Goal: Information Seeking & Learning: Check status

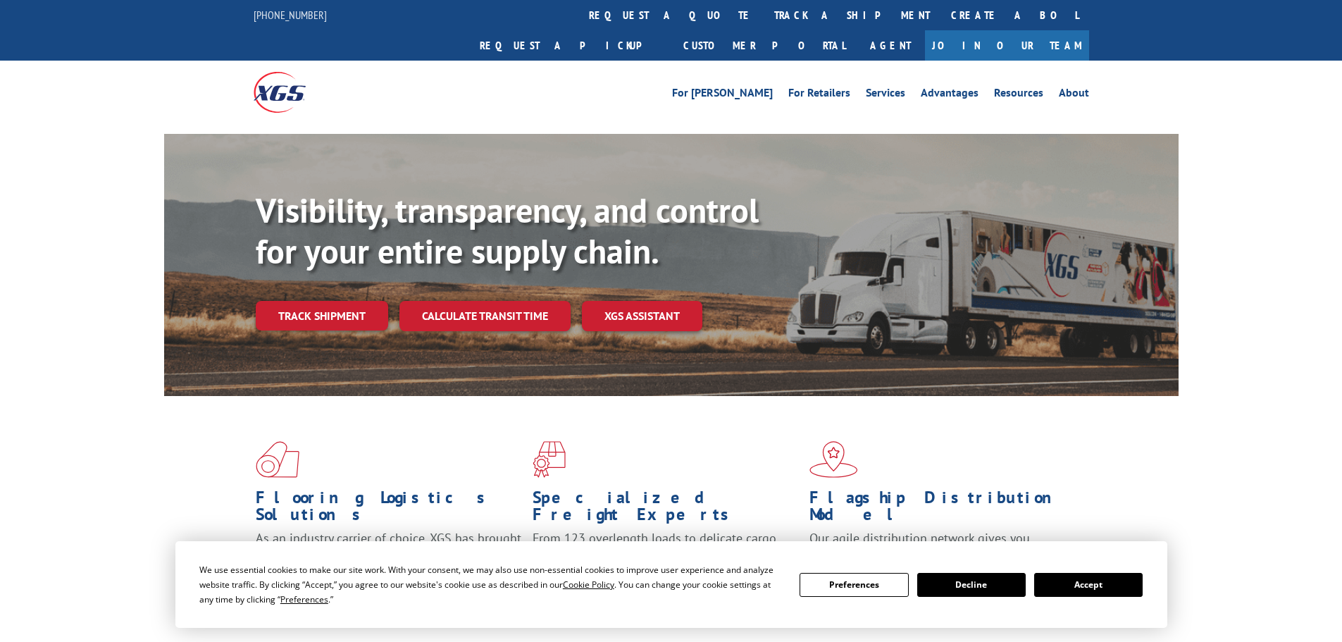
click at [309, 301] on link "Track shipment" at bounding box center [322, 316] width 132 height 30
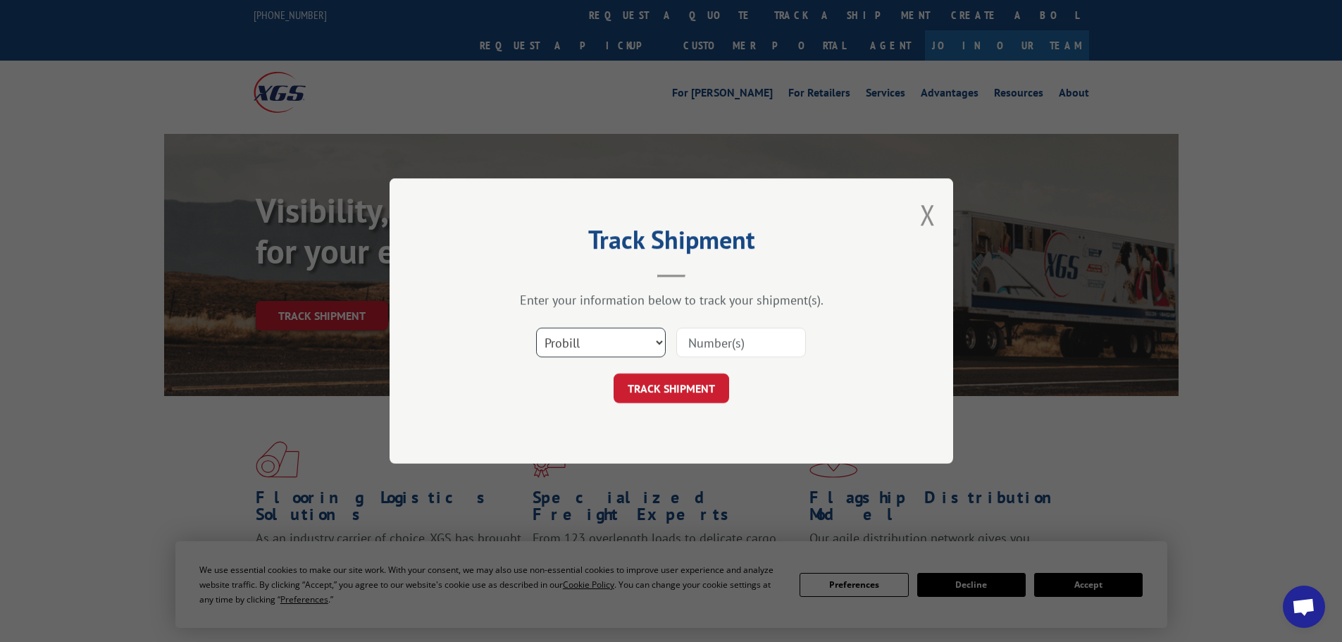
click at [660, 337] on select "Select category... Probill BOL PO" at bounding box center [601, 343] width 130 height 30
select select "po"
click at [536, 328] on select "Select category... Probill BOL PO" at bounding box center [601, 343] width 130 height 30
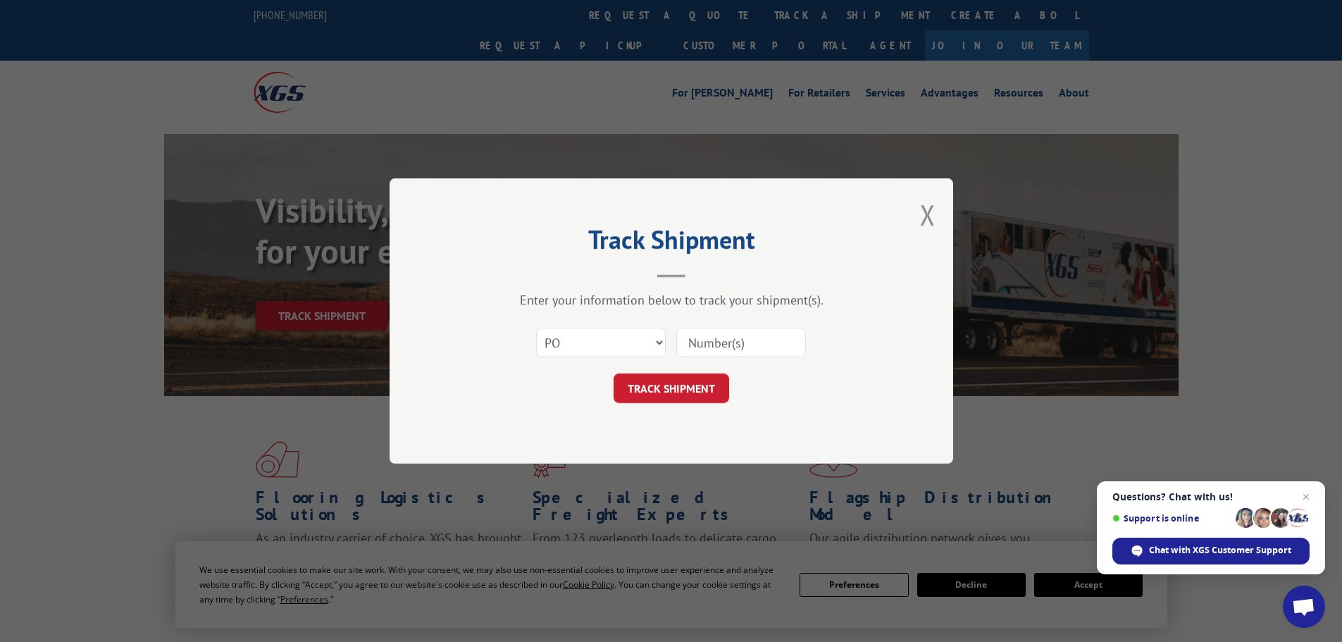
paste input "36548969"
type input "36548969"
click at [697, 384] on button "TRACK SHIPMENT" at bounding box center [671, 388] width 116 height 30
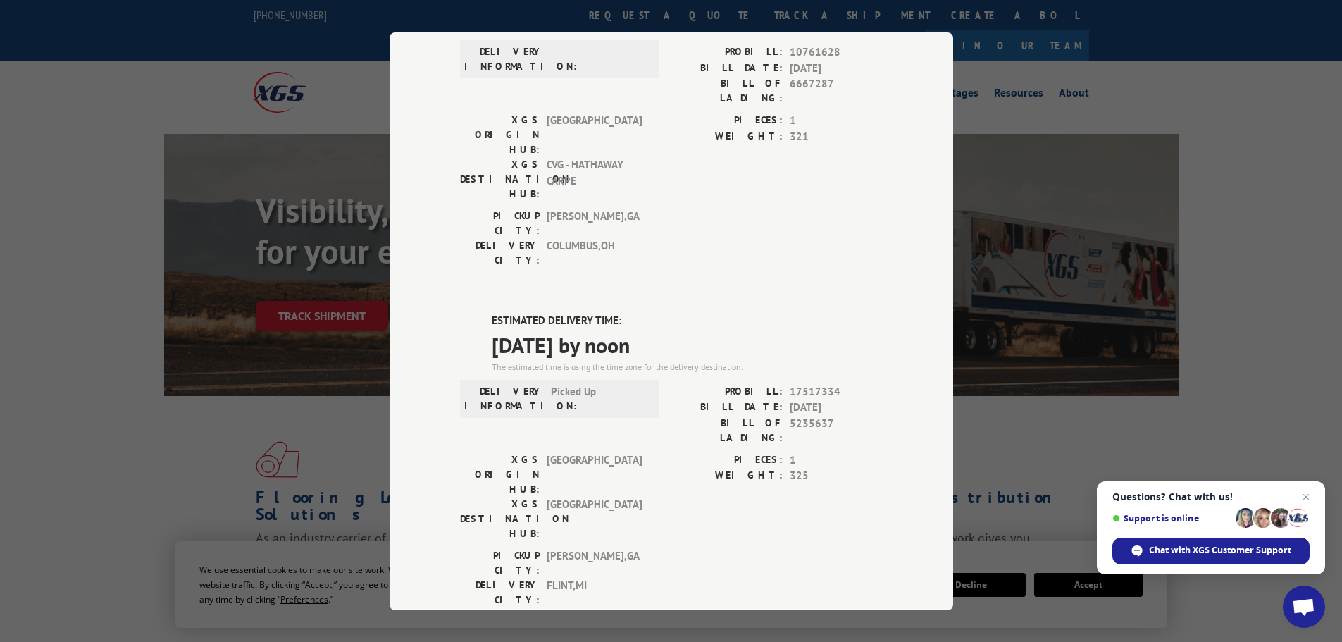
scroll to position [141, 0]
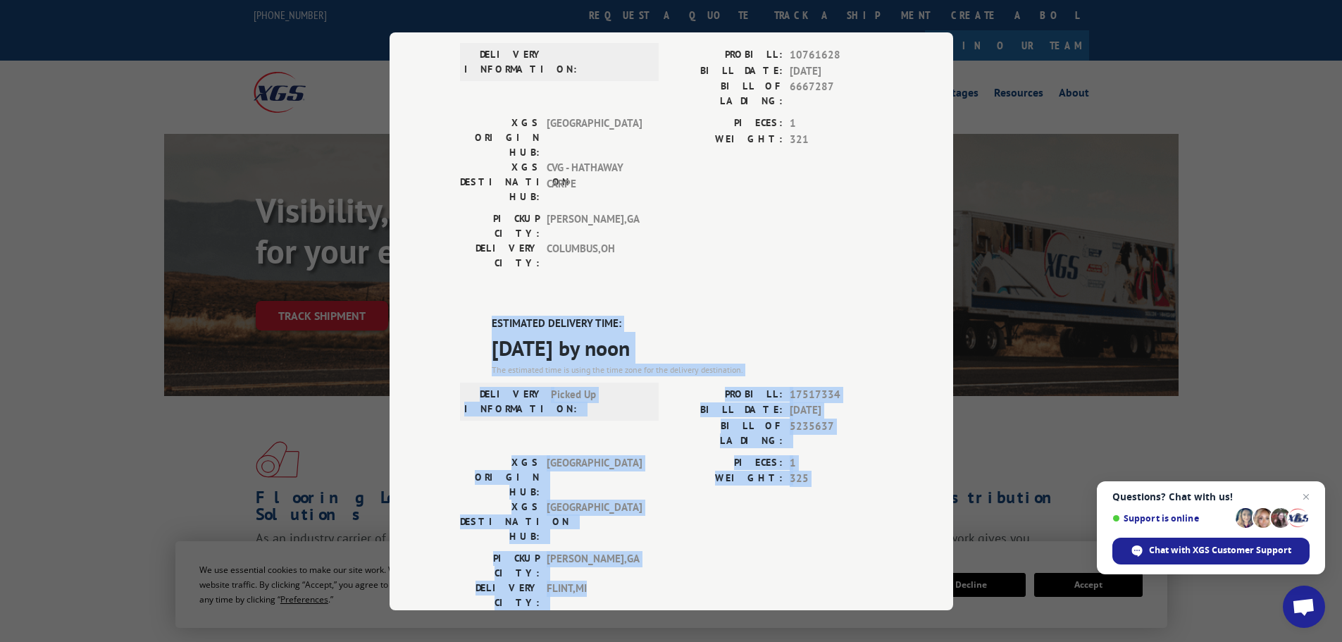
drag, startPoint x: 602, startPoint y: 434, endPoint x: 477, endPoint y: 237, distance: 233.1
click at [477, 316] on div "ESTIMATED DELIVERY TIME: [DATE] by noon The estimated time is using the time zo…" at bounding box center [671, 569] width 423 height 506
copy div "ESTIMATED DELIVERY TIME: [DATE] by noon The estimated time is using the time zo…"
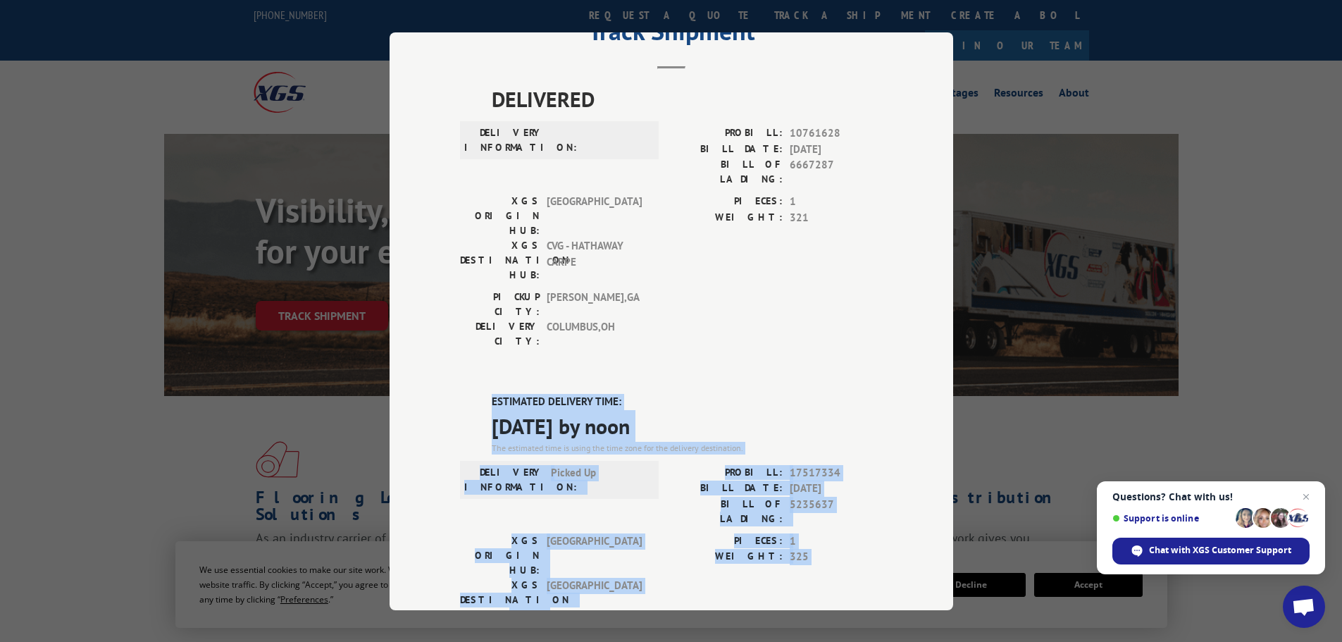
scroll to position [0, 0]
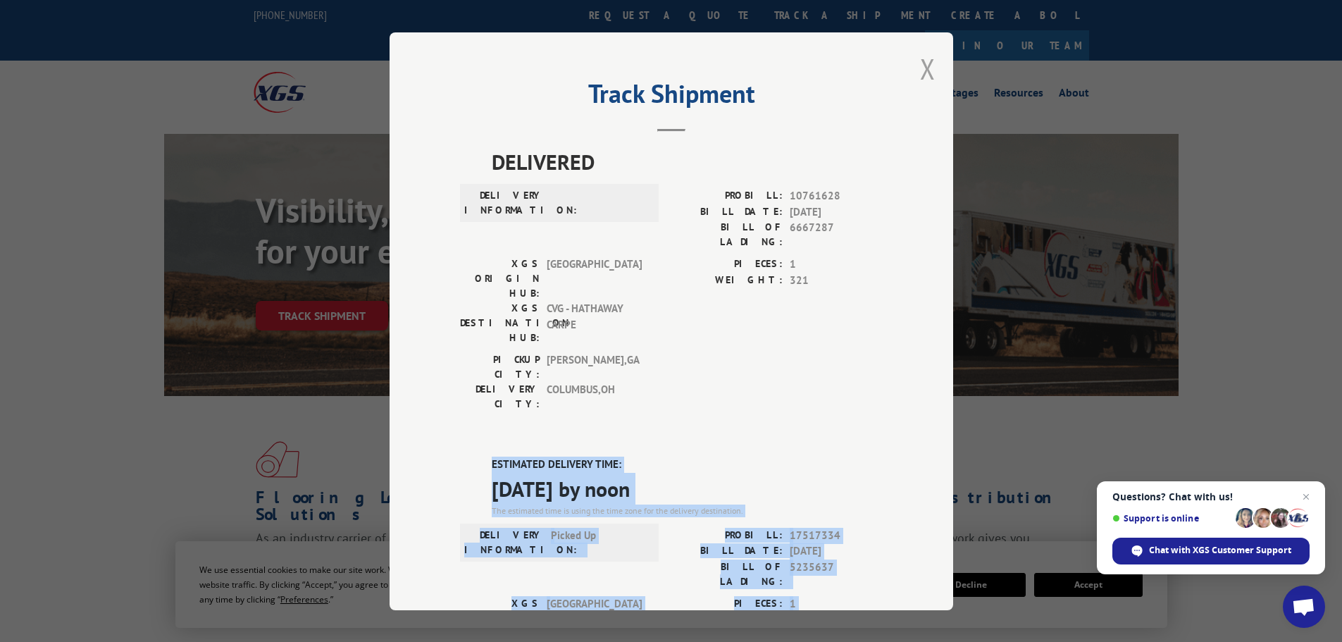
drag, startPoint x: 927, startPoint y: 61, endPoint x: 907, endPoint y: 72, distance: 22.4
click at [926, 61] on button "Close modal" at bounding box center [927, 68] width 15 height 37
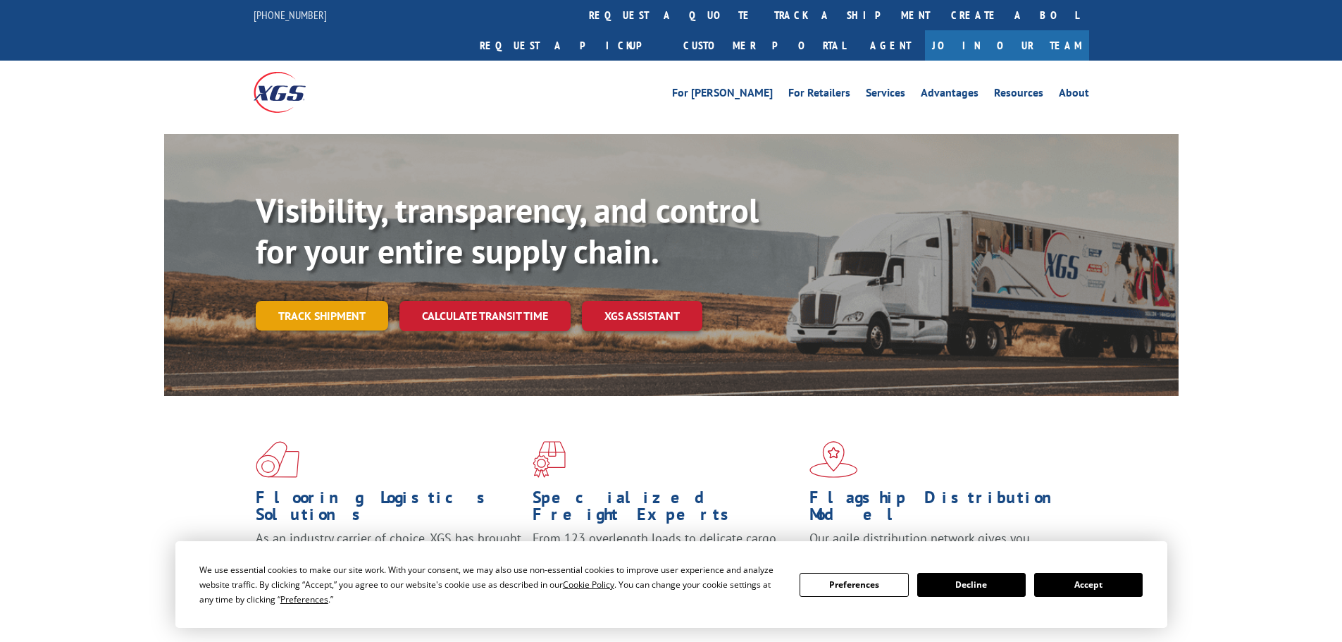
click at [376, 301] on link "Track shipment" at bounding box center [322, 316] width 132 height 30
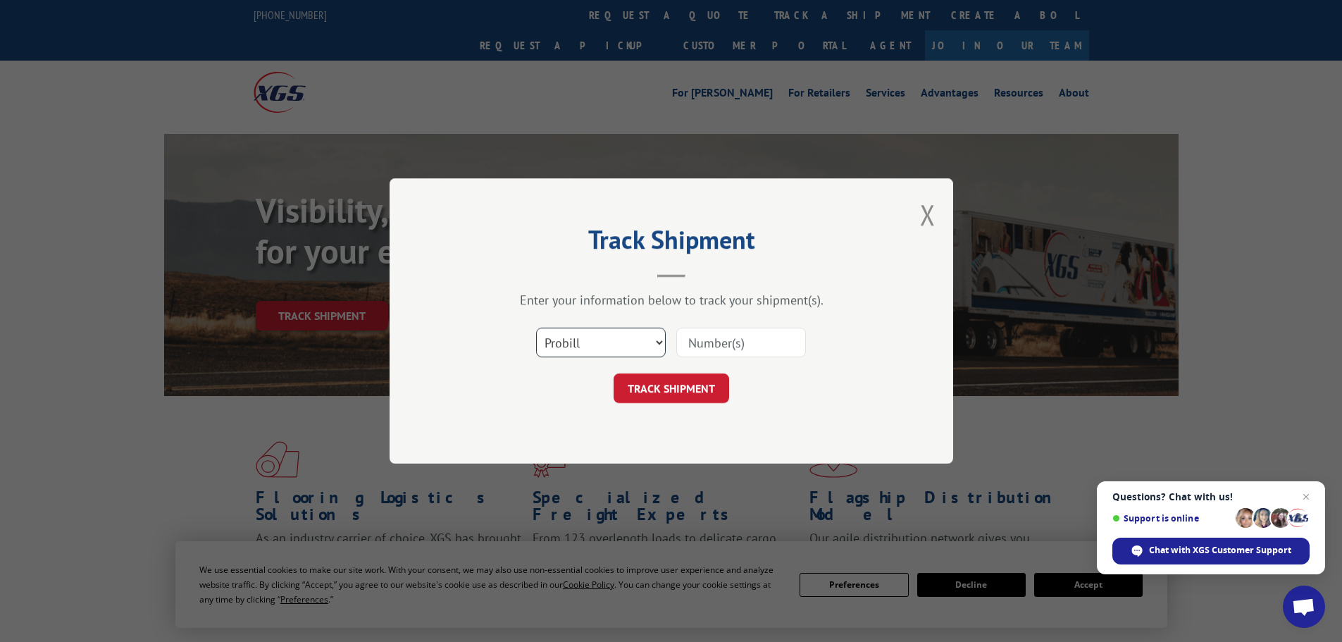
click at [659, 340] on select "Select category... Probill BOL PO" at bounding box center [601, 343] width 130 height 30
select select "po"
click at [536, 328] on select "Select category... Probill BOL PO" at bounding box center [601, 343] width 130 height 30
paste input "36548964"
type input "36548964"
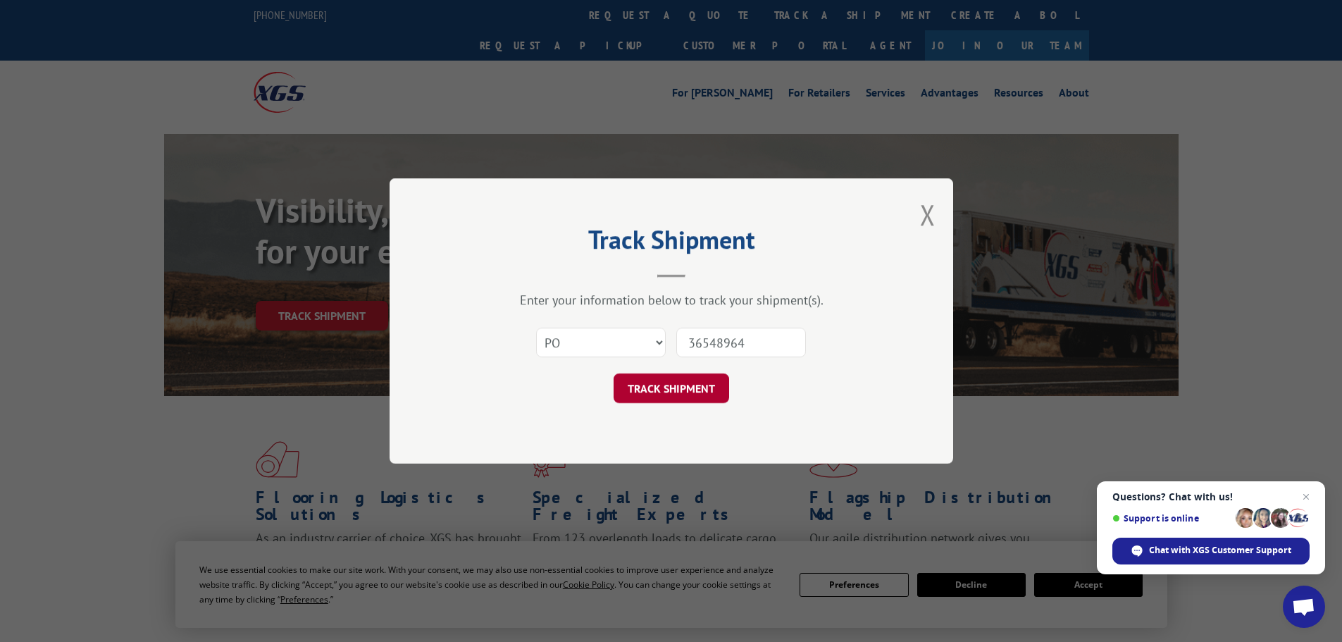
click at [684, 388] on button "TRACK SHIPMENT" at bounding box center [671, 388] width 116 height 30
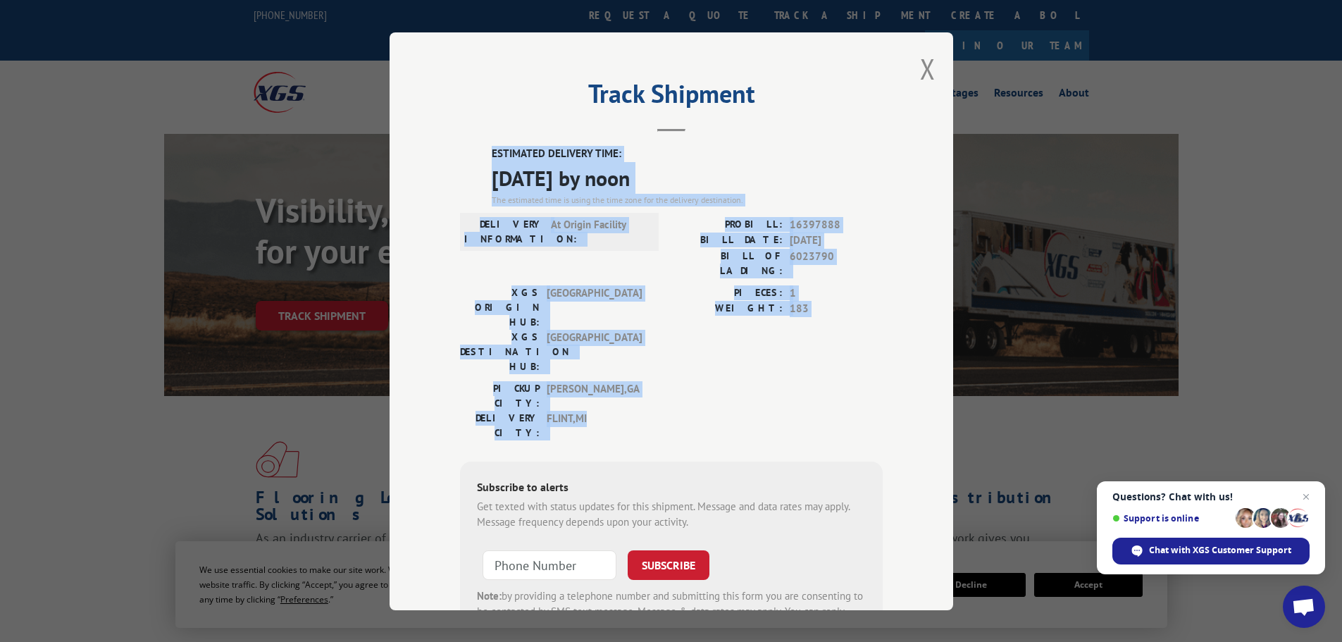
drag, startPoint x: 598, startPoint y: 346, endPoint x: 433, endPoint y: 137, distance: 265.8
click at [433, 137] on div "Track Shipment ESTIMATED DELIVERY TIME: 09/10/2025 by noon The estimated time i…" at bounding box center [671, 321] width 563 height 578
copy div "ESTIMATED DELIVERY TIME: 09/10/2025 by noon The estimated time is using the tim…"
